Goal: Task Accomplishment & Management: Use online tool/utility

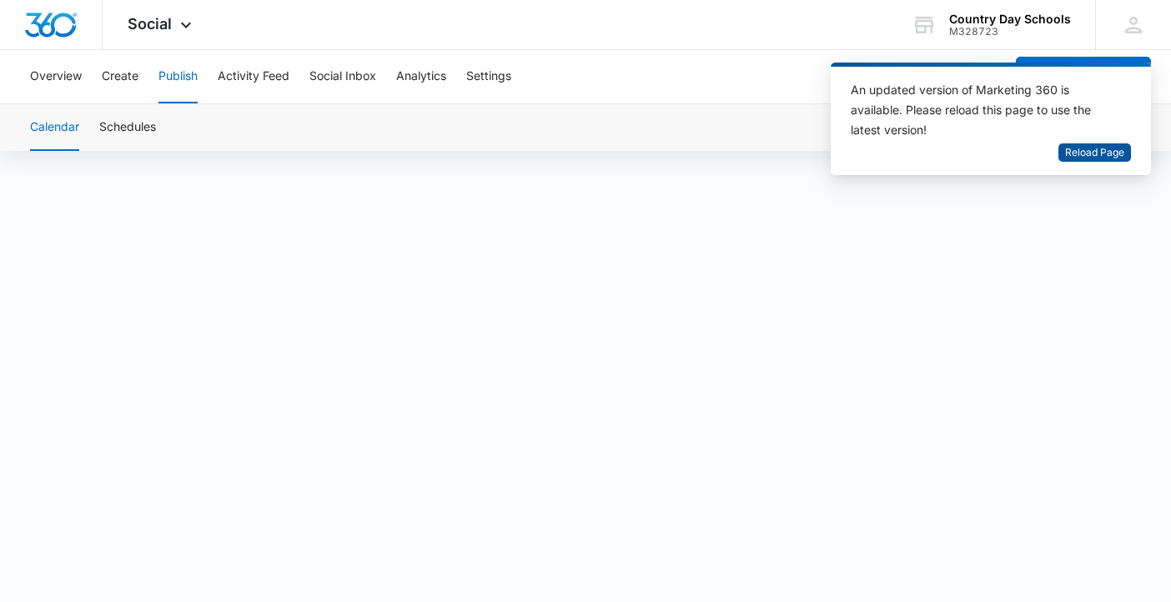
click at [1078, 150] on span "Reload Page" at bounding box center [1094, 153] width 59 height 16
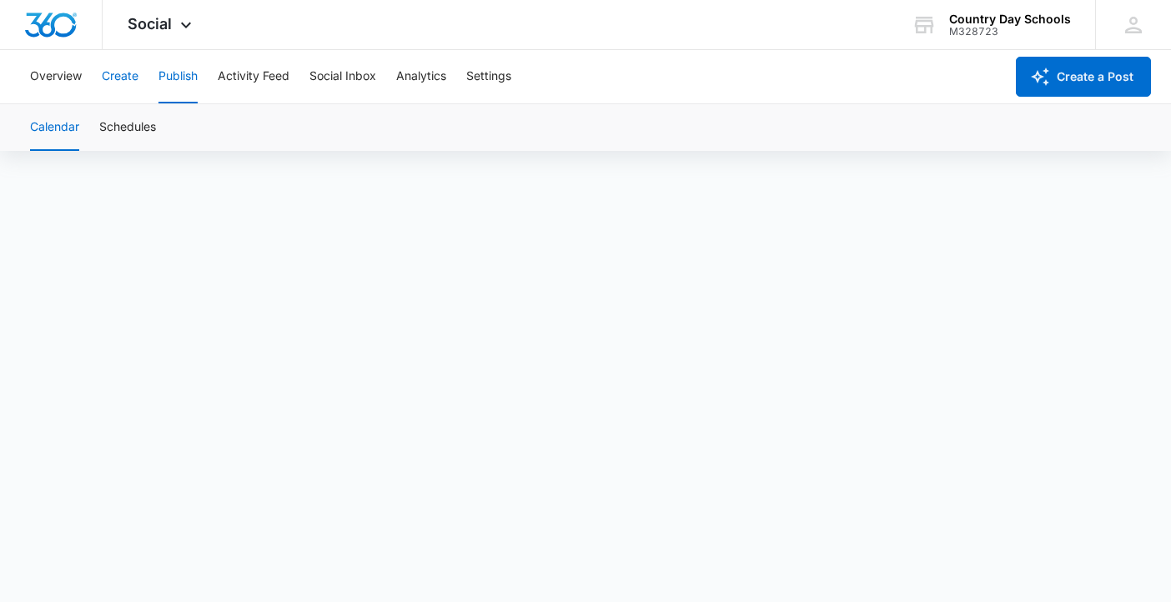
click at [122, 73] on button "Create" at bounding box center [120, 76] width 37 height 53
click at [175, 73] on button "Publish" at bounding box center [177, 76] width 39 height 53
click at [171, 79] on button "Publish" at bounding box center [177, 76] width 39 height 53
